Goal: Check status: Check status

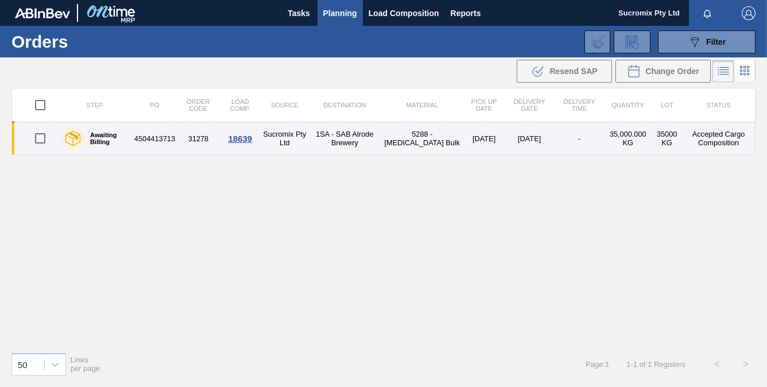
click at [169, 143] on td "4504413713" at bounding box center [155, 138] width 44 height 33
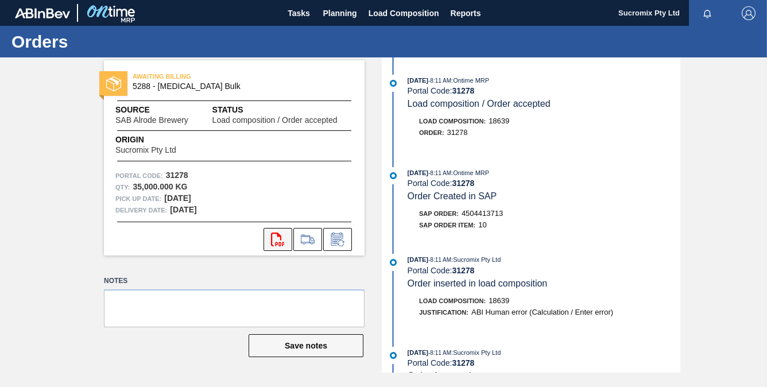
click at [274, 238] on icon "svg{fill:#ff0000}" at bounding box center [278, 239] width 14 height 14
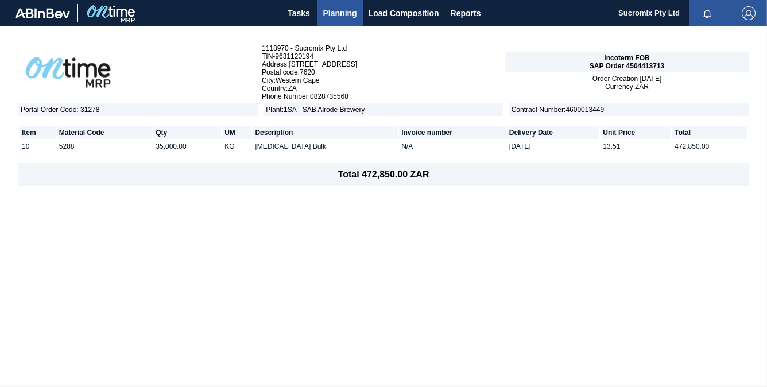
click at [325, 17] on span "Planning" at bounding box center [340, 13] width 34 height 14
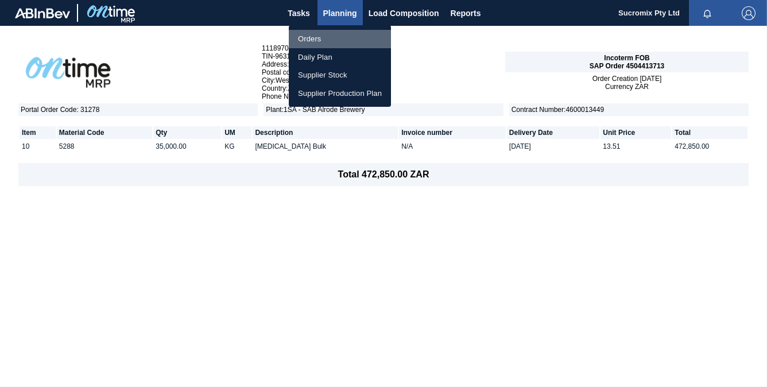
click at [316, 37] on li "Orders" at bounding box center [340, 39] width 102 height 18
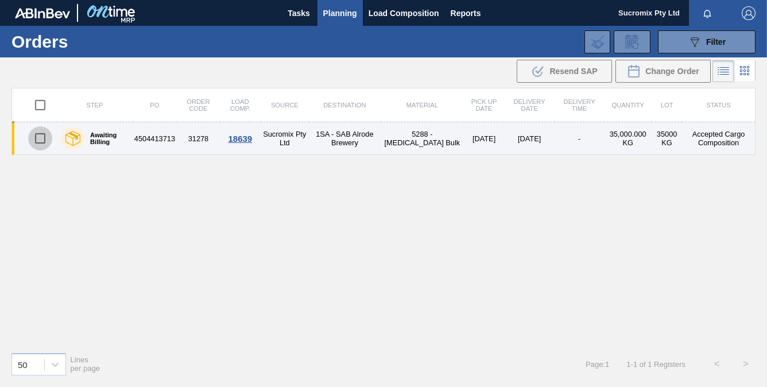
click at [38, 139] on input "checkbox" at bounding box center [40, 138] width 24 height 24
checkbox input "true"
click at [173, 138] on td "4504413713" at bounding box center [155, 138] width 44 height 33
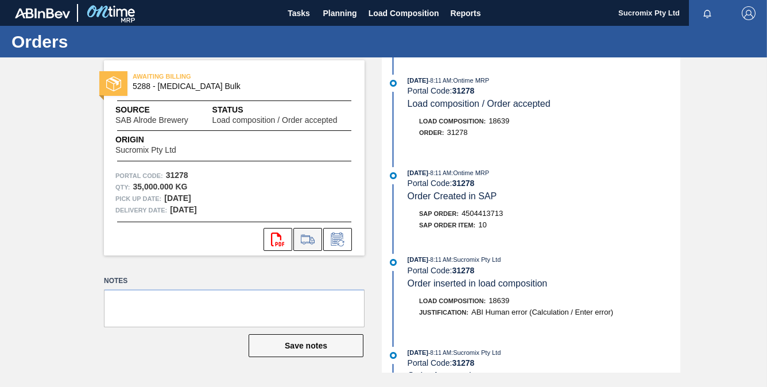
click at [312, 241] on icon at bounding box center [307, 239] width 18 height 14
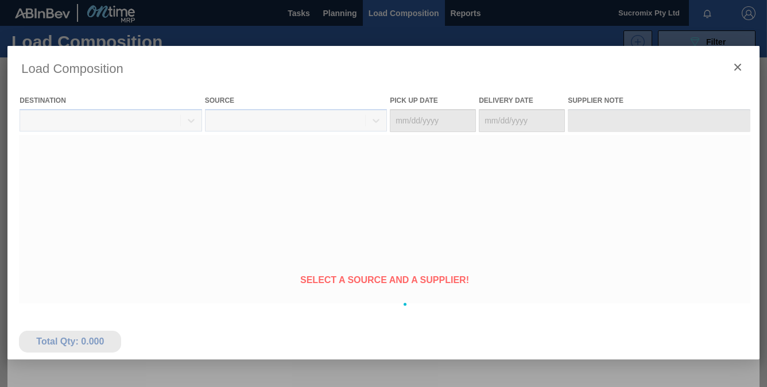
type Date "[DATE]"
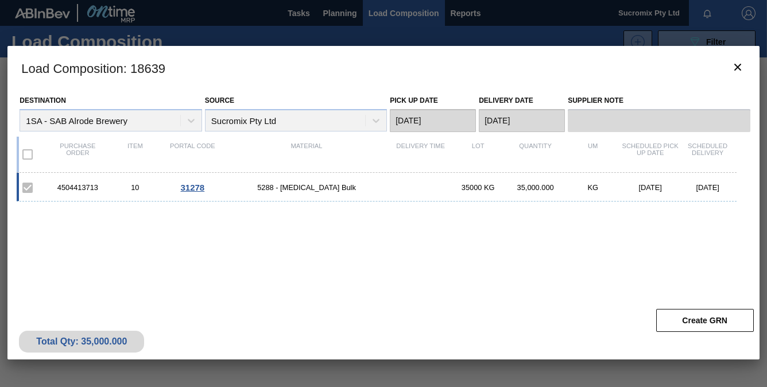
click at [84, 189] on div "4504413713" at bounding box center [77, 187] width 57 height 9
click at [198, 189] on span "31278" at bounding box center [193, 187] width 24 height 10
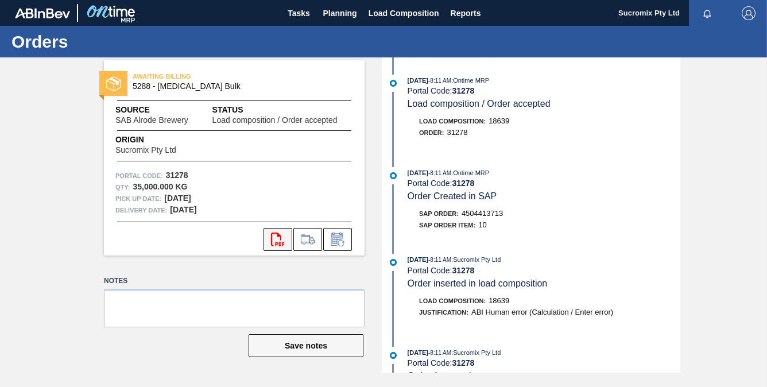
click at [271, 238] on icon at bounding box center [277, 239] width 13 height 14
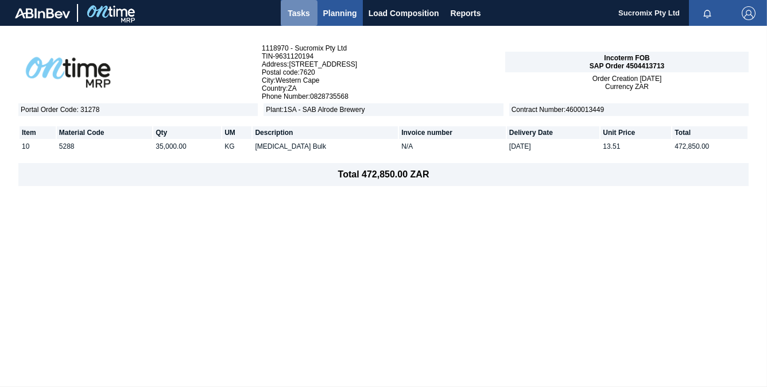
click at [298, 13] on span "Tasks" at bounding box center [298, 13] width 25 height 14
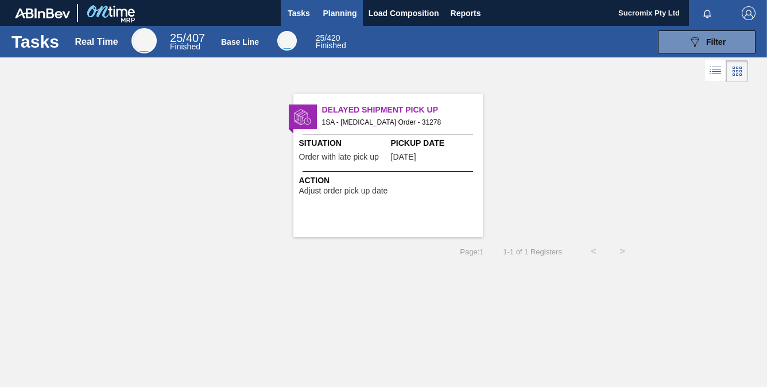
click at [342, 11] on span "Planning" at bounding box center [340, 13] width 34 height 14
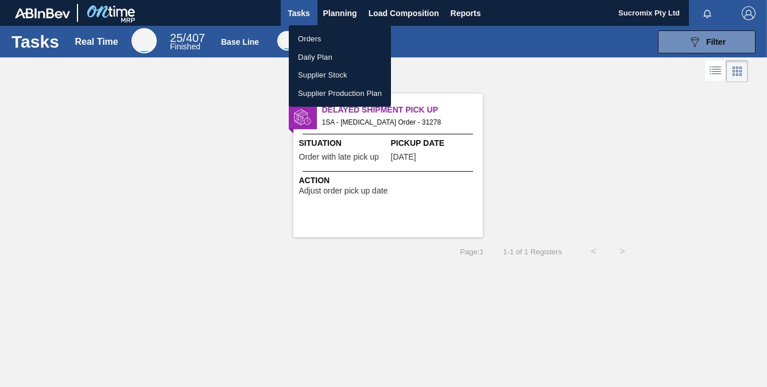
click at [330, 56] on li "Daily Plan" at bounding box center [340, 57] width 102 height 18
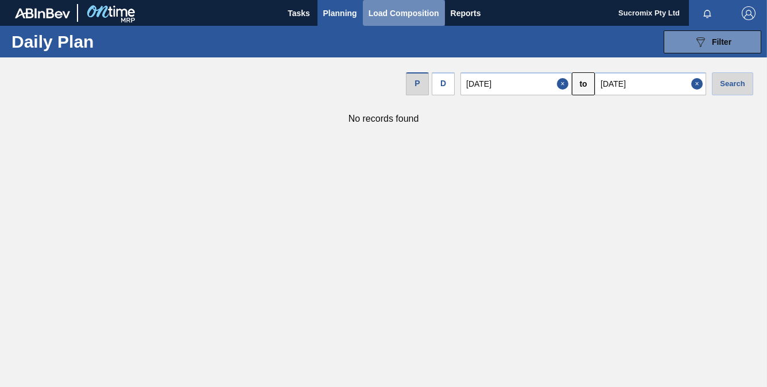
click at [380, 11] on span "Load Composition" at bounding box center [403, 13] width 71 height 14
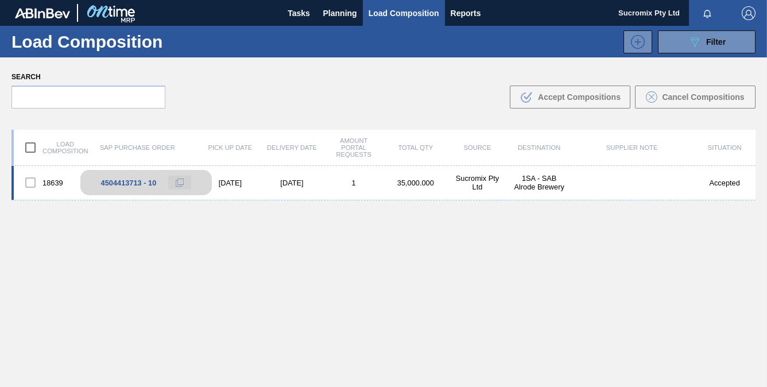
click at [184, 184] on button at bounding box center [179, 183] width 23 height 14
click at [129, 180] on div "4504413713 - 10" at bounding box center [129, 182] width 56 height 9
click at [124, 183] on div "4504413713 - 10" at bounding box center [129, 182] width 56 height 9
click at [32, 180] on div at bounding box center [30, 182] width 24 height 24
click at [30, 184] on div at bounding box center [30, 182] width 24 height 24
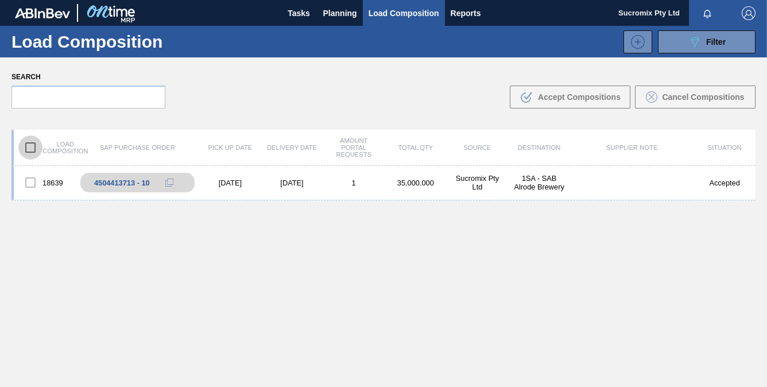
click at [33, 144] on input "checkbox" at bounding box center [30, 147] width 24 height 24
click at [141, 188] on div "4504413713 - 10" at bounding box center [145, 182] width 131 height 25
click at [149, 176] on div "4504413713 - 10" at bounding box center [145, 182] width 131 height 25
click at [187, 185] on button at bounding box center [179, 183] width 23 height 14
click at [30, 181] on div at bounding box center [30, 182] width 24 height 24
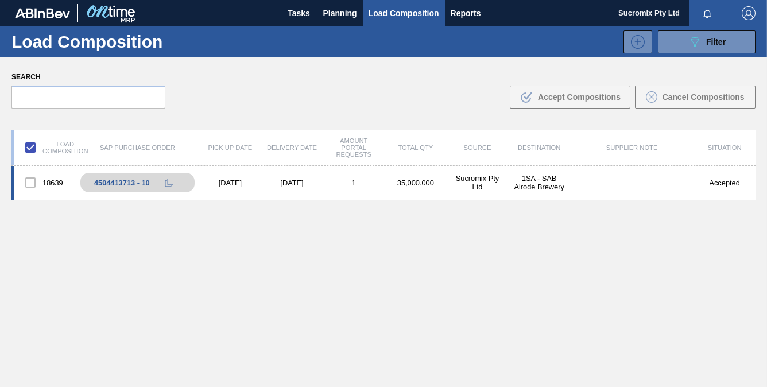
click at [30, 181] on div at bounding box center [30, 182] width 24 height 24
click at [29, 154] on input "checkbox" at bounding box center [30, 147] width 24 height 24
checkbox input "false"
click at [30, 182] on div at bounding box center [30, 182] width 24 height 24
click at [114, 185] on div "4504413713 - 10" at bounding box center [129, 182] width 56 height 9
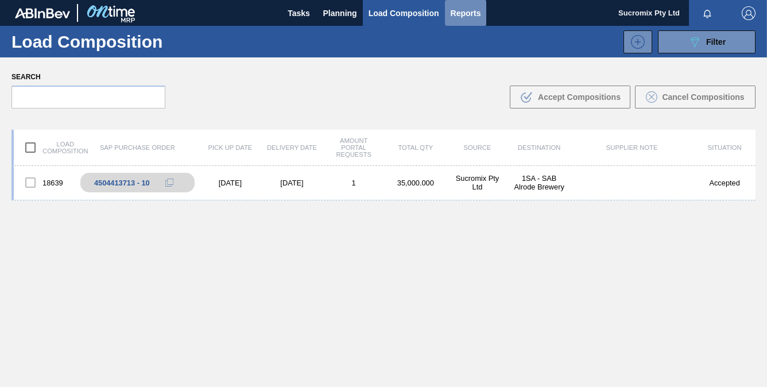
click at [474, 14] on span "Reports" at bounding box center [465, 13] width 30 height 14
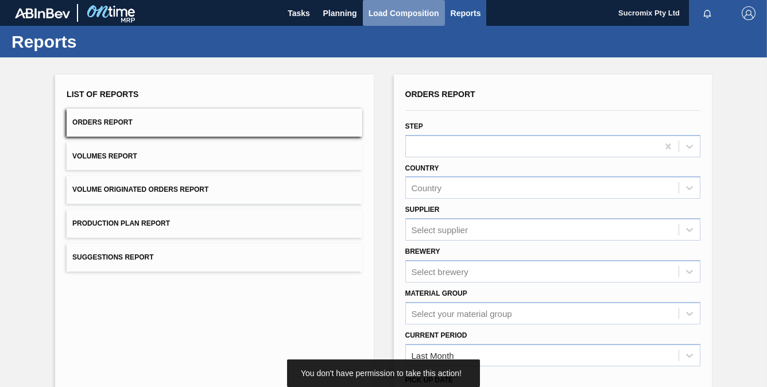
click at [397, 11] on span "Load Composition" at bounding box center [403, 13] width 71 height 14
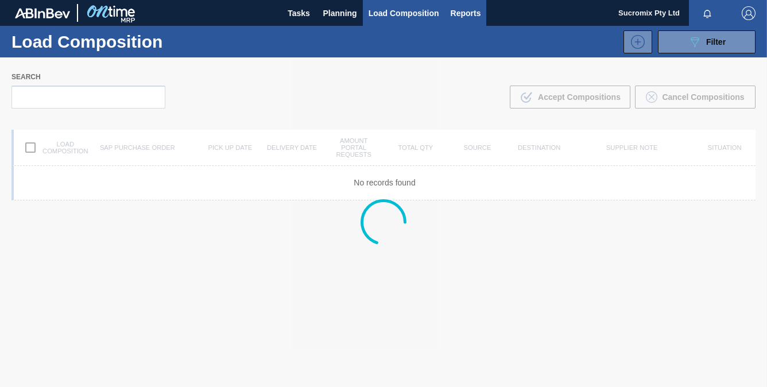
click at [467, 6] on span "Reports" at bounding box center [465, 13] width 30 height 14
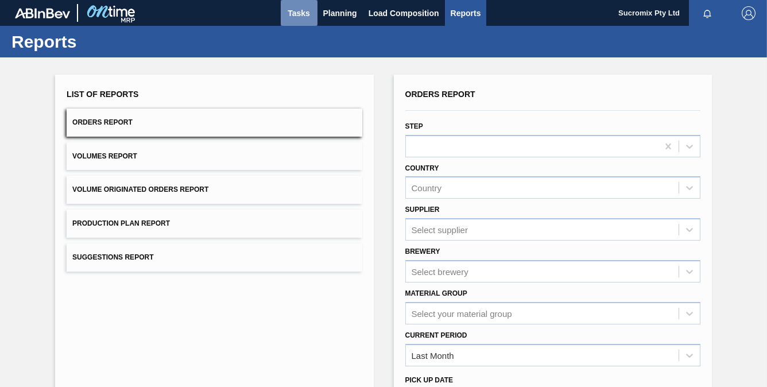
click at [293, 15] on span "Tasks" at bounding box center [298, 13] width 25 height 14
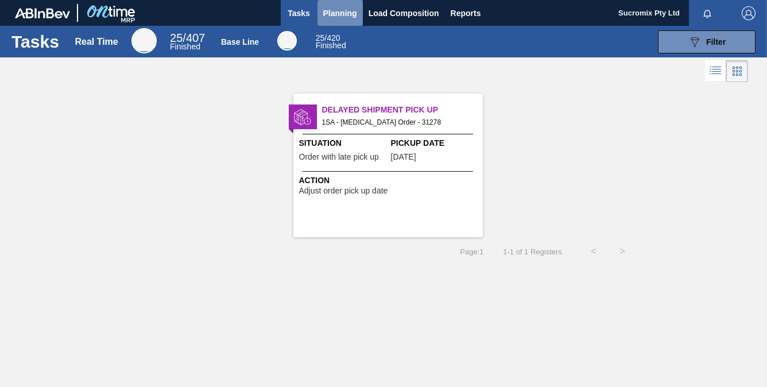
click at [353, 11] on span "Planning" at bounding box center [340, 13] width 34 height 14
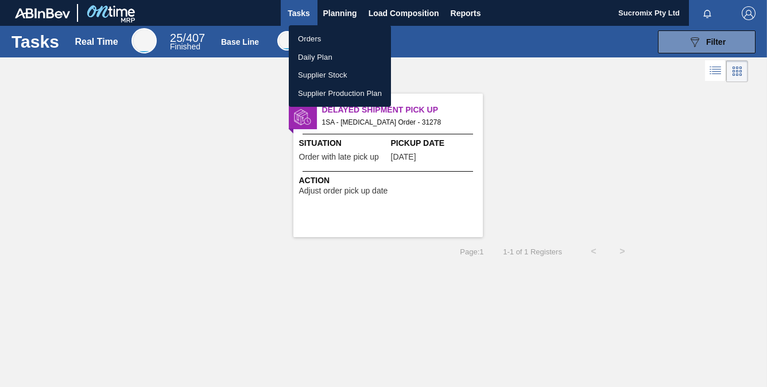
click at [313, 36] on li "Orders" at bounding box center [340, 39] width 102 height 18
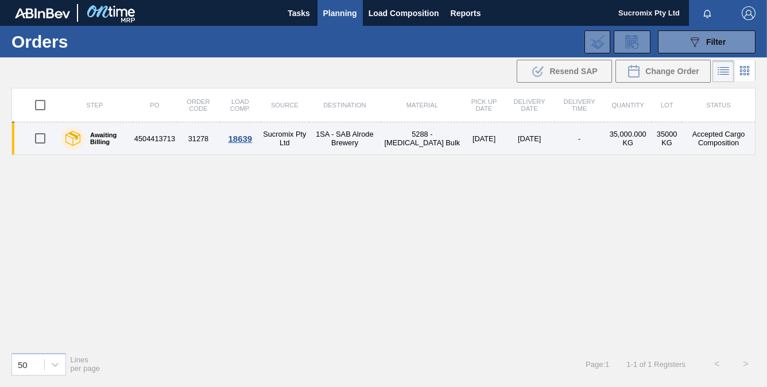
click at [164, 137] on td "4504413713" at bounding box center [155, 138] width 44 height 33
